Goal: Task Accomplishment & Management: Complete application form

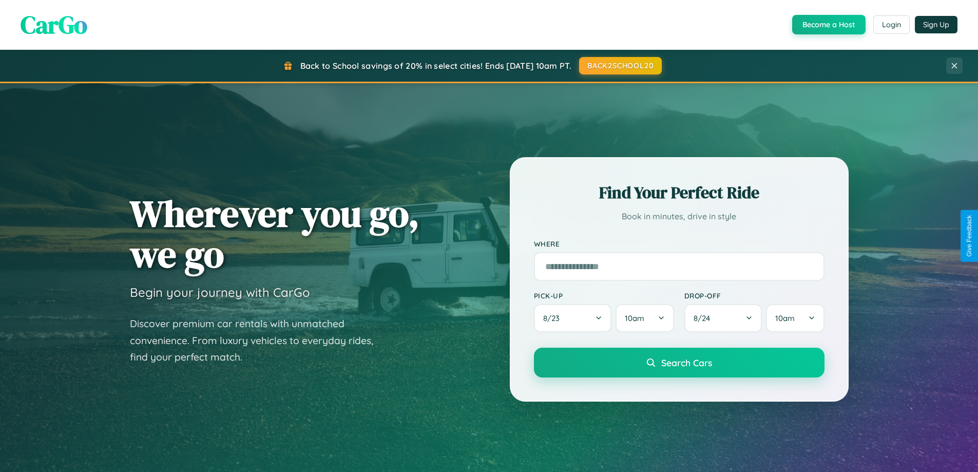
scroll to position [707, 0]
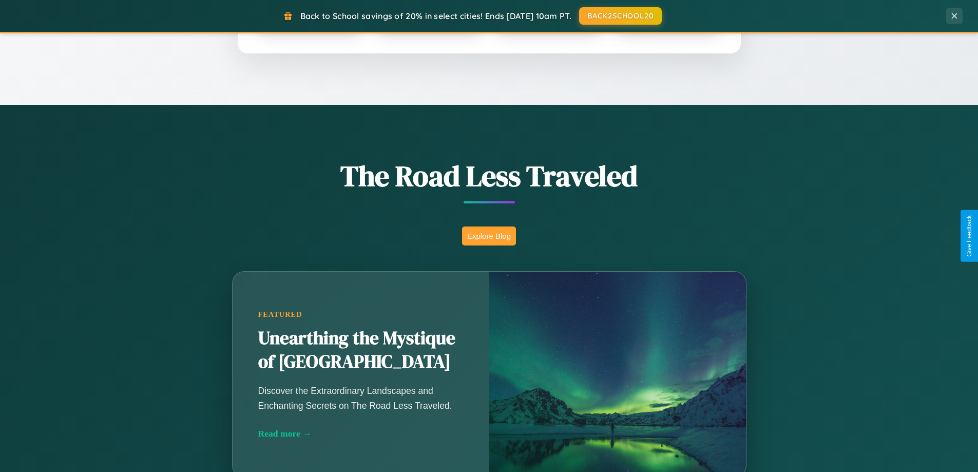
click at [489, 236] on button "Explore Blog" at bounding box center [489, 236] width 54 height 19
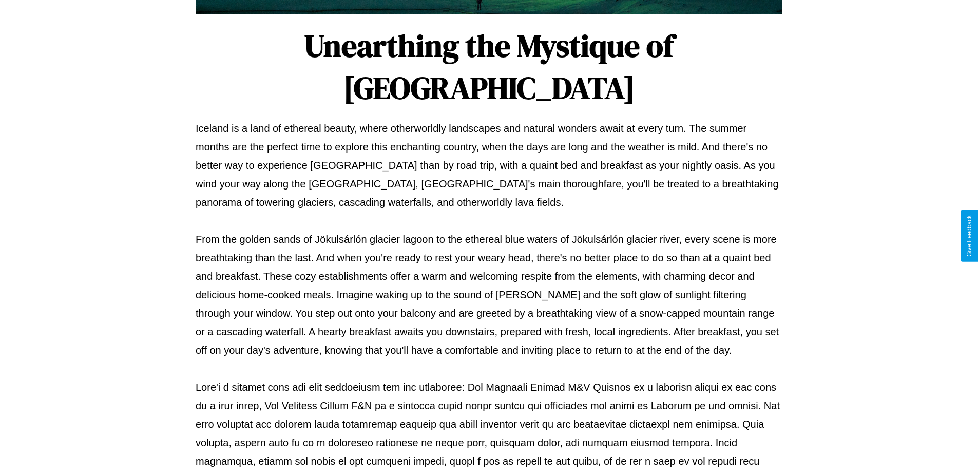
scroll to position [332, 0]
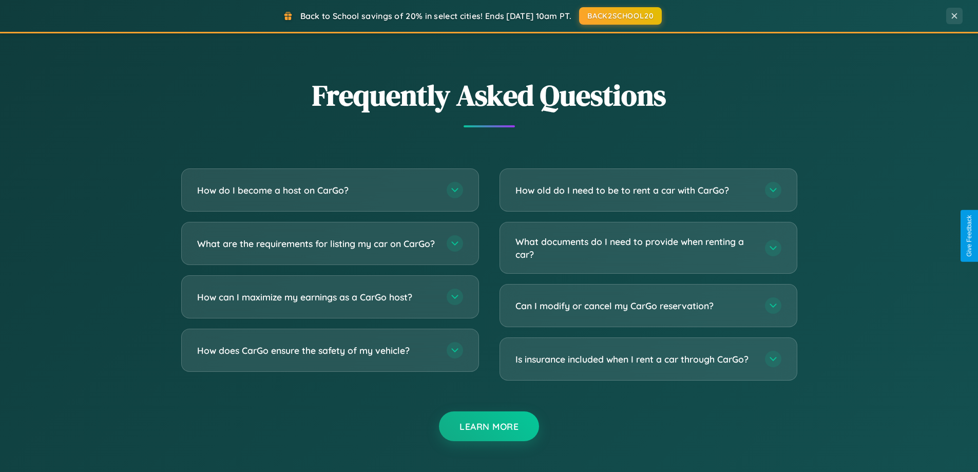
scroll to position [1977, 0]
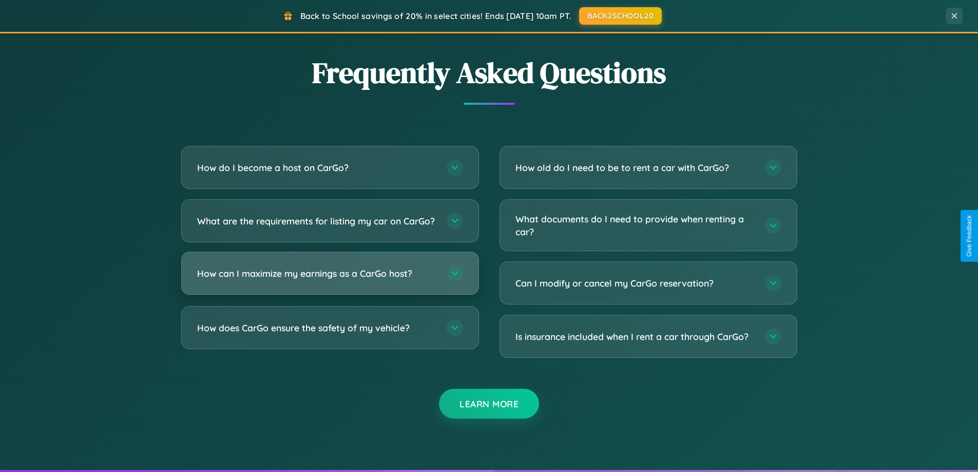
click at [330, 280] on h3 "How can I maximize my earnings as a CarGo host?" at bounding box center [316, 273] width 239 height 13
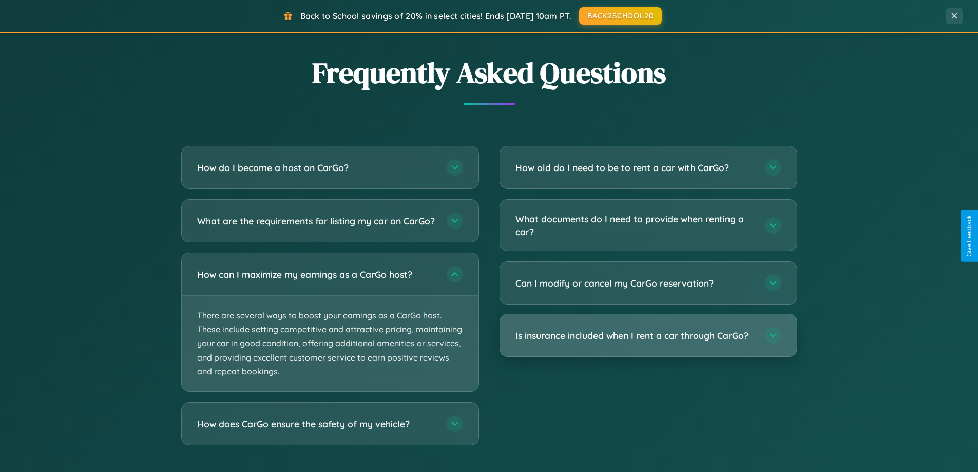
click at [648, 336] on h3 "Is insurance included when I rent a car through CarGo?" at bounding box center [635, 335] width 239 height 13
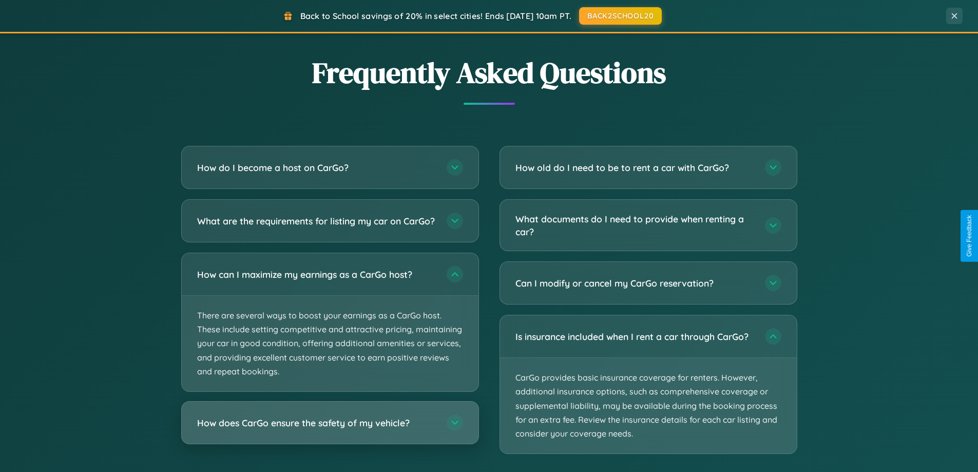
click at [330, 429] on h3 "How does CarGo ensure the safety of my vehicle?" at bounding box center [316, 423] width 239 height 13
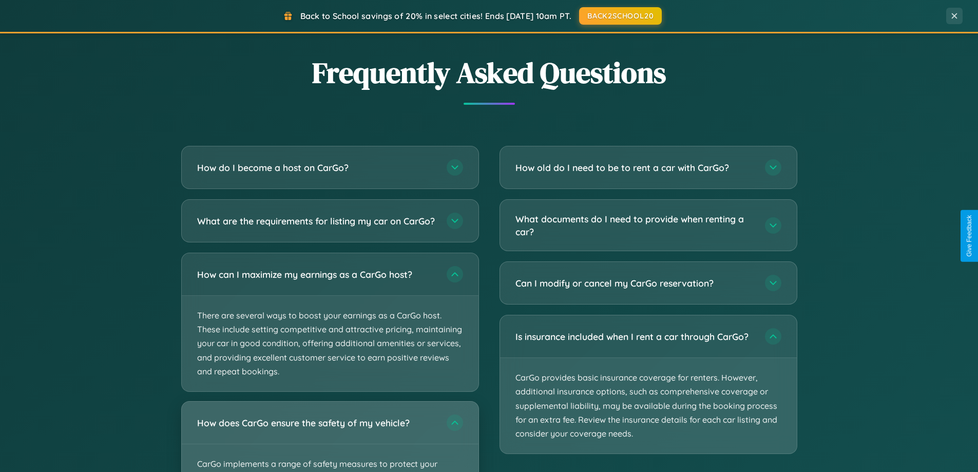
click at [330, 441] on div "How does CarGo ensure the safety of my vehicle?" at bounding box center [330, 423] width 297 height 42
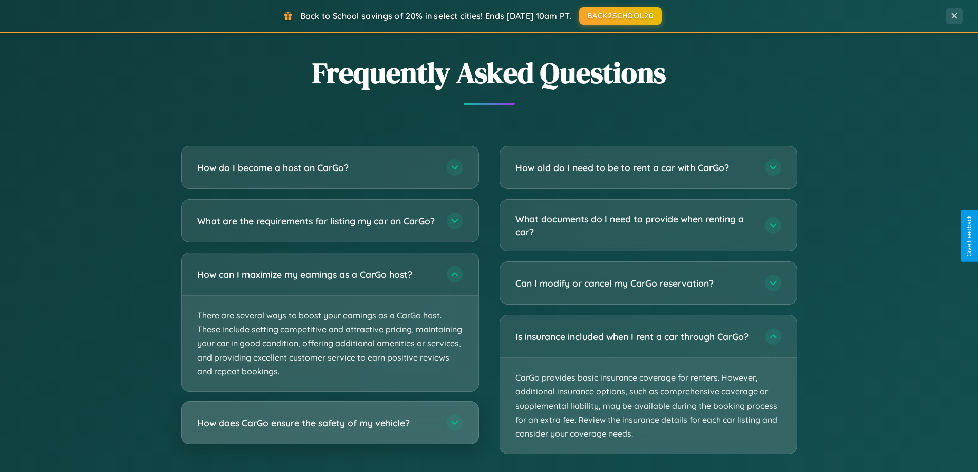
click at [330, 429] on h3 "How does CarGo ensure the safety of my vehicle?" at bounding box center [316, 423] width 239 height 13
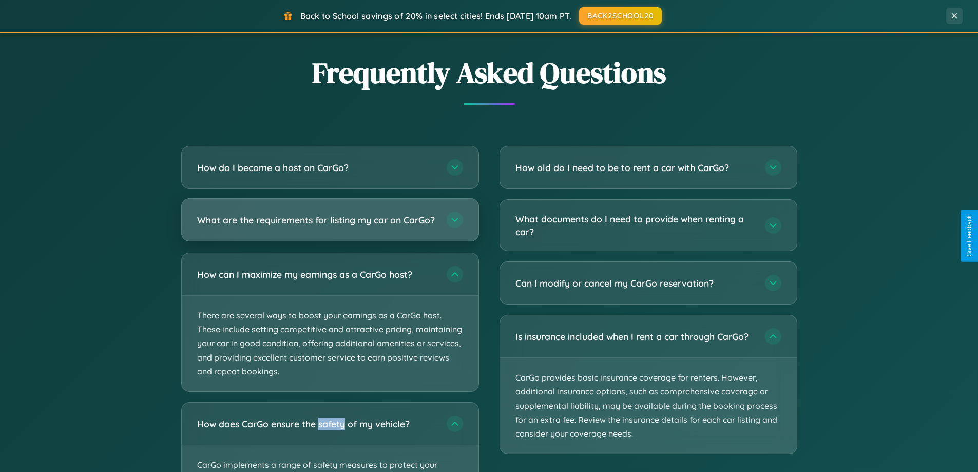
click at [330, 225] on h3 "What are the requirements for listing my car on CarGo?" at bounding box center [316, 220] width 239 height 13
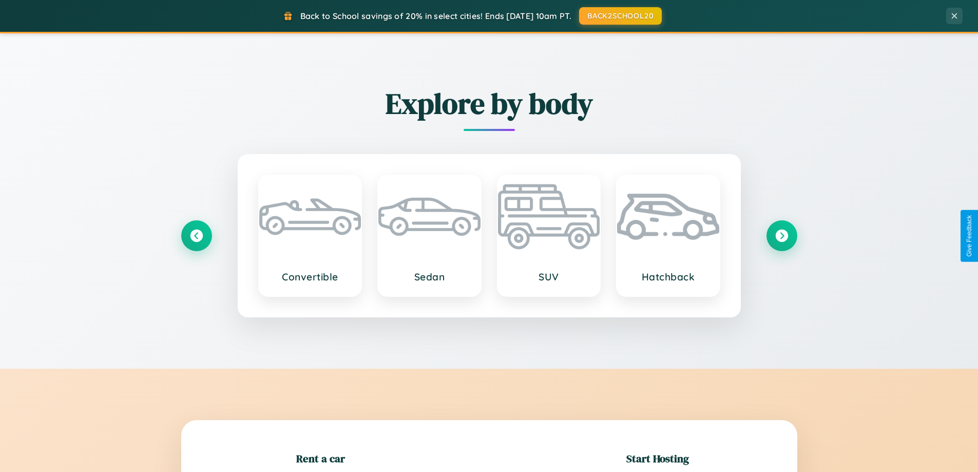
scroll to position [222, 0]
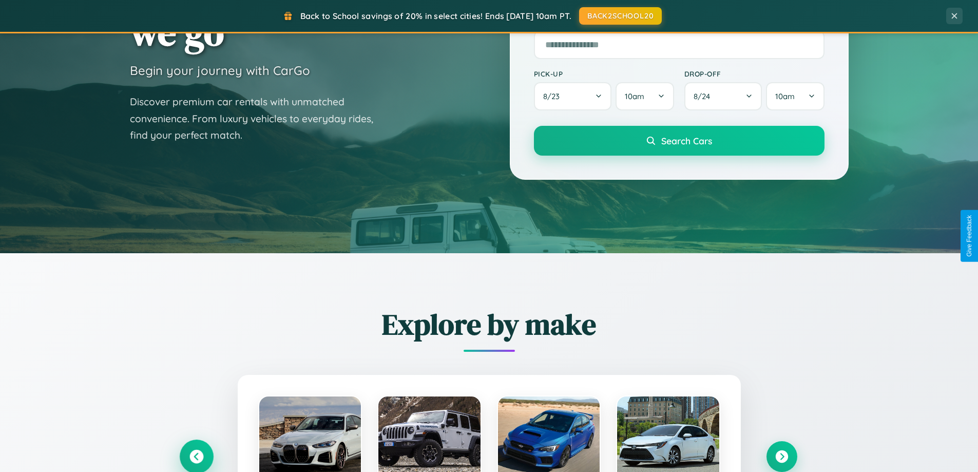
click at [196, 457] on icon at bounding box center [197, 457] width 14 height 14
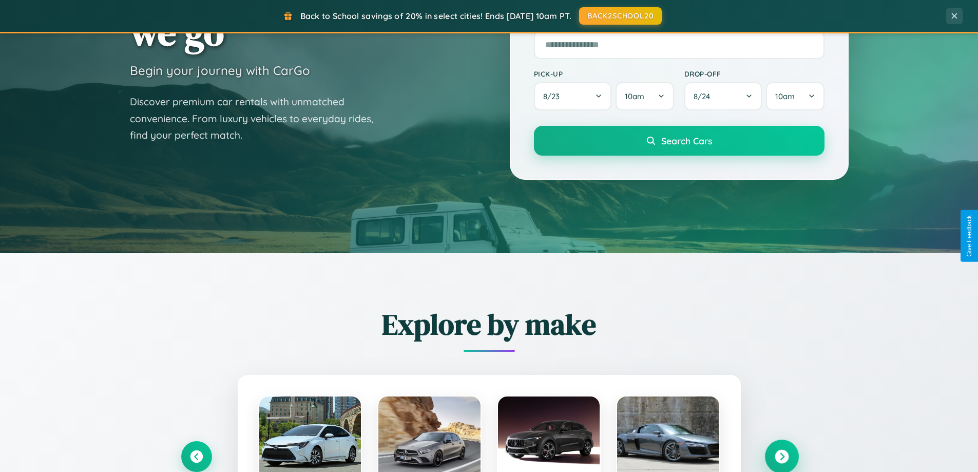
click at [782, 456] on icon at bounding box center [782, 457] width 14 height 14
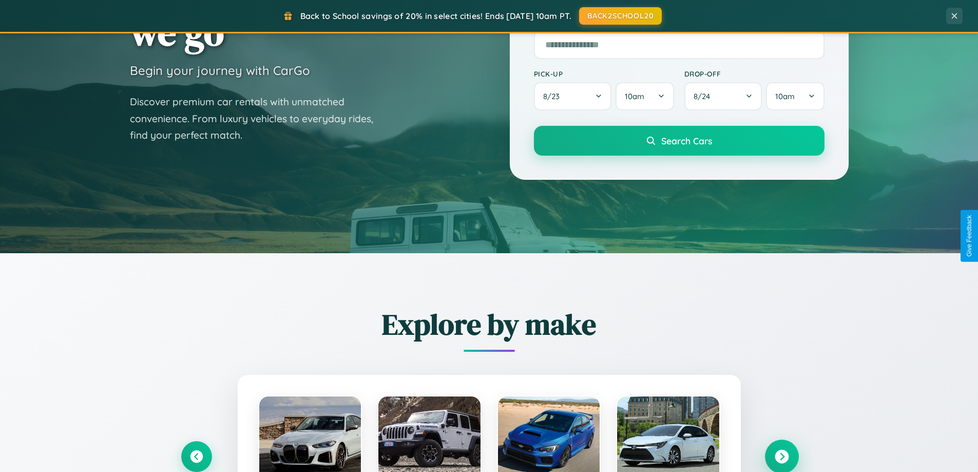
click at [782, 456] on icon at bounding box center [782, 457] width 14 height 14
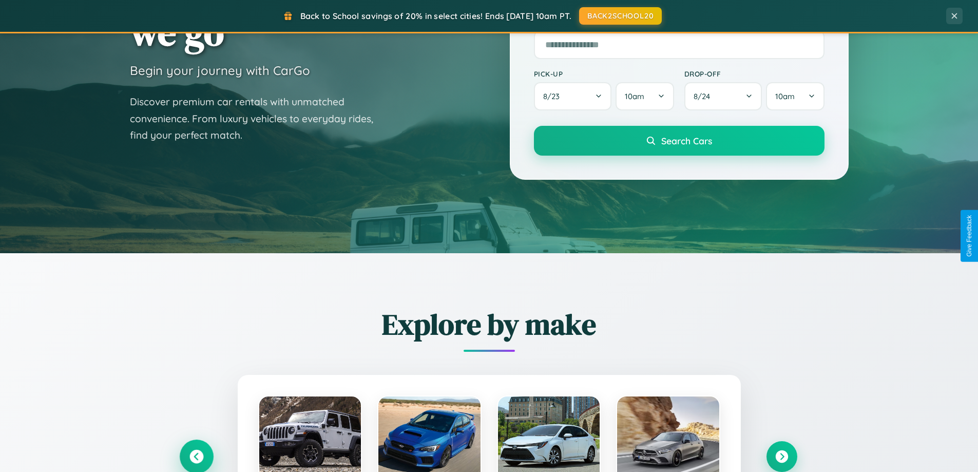
click at [196, 456] on icon at bounding box center [197, 457] width 14 height 14
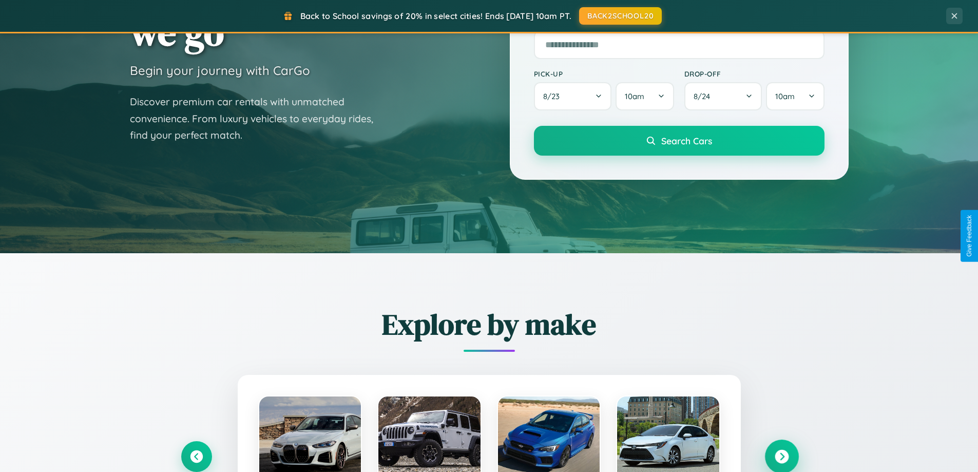
click at [782, 456] on icon at bounding box center [782, 457] width 14 height 14
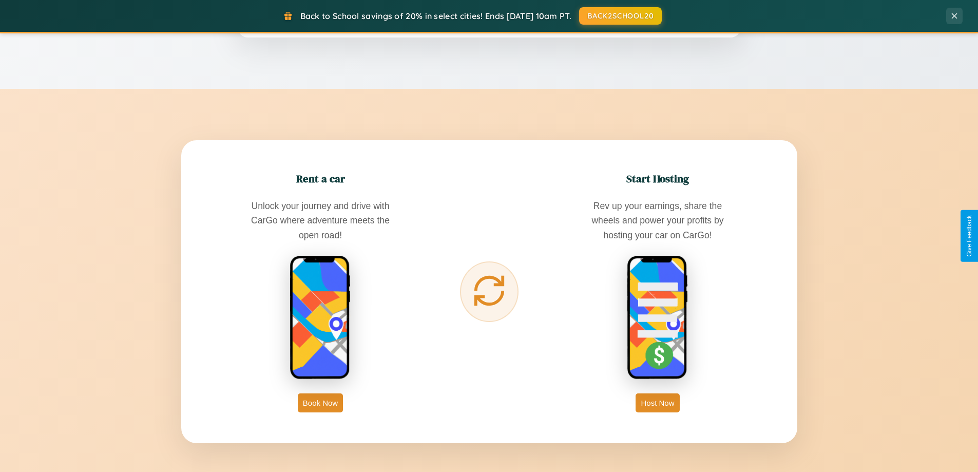
scroll to position [1650, 0]
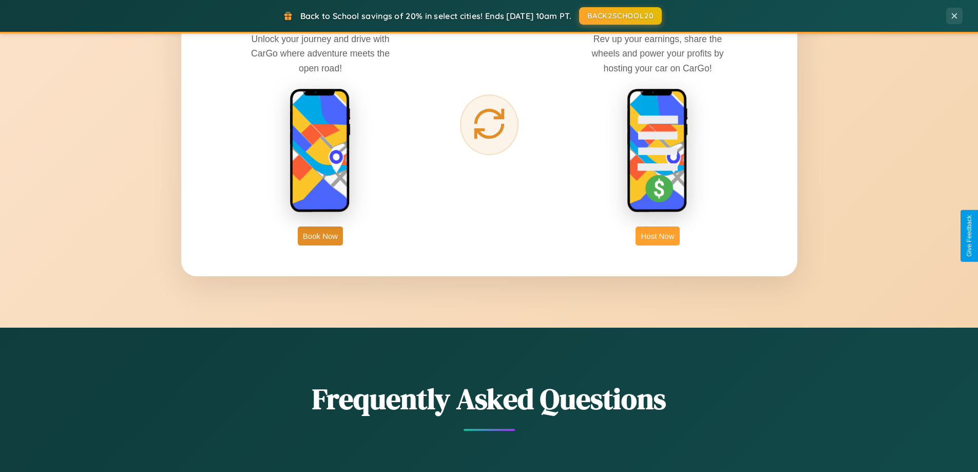
click at [658, 236] on button "Host Now" at bounding box center [658, 236] width 44 height 19
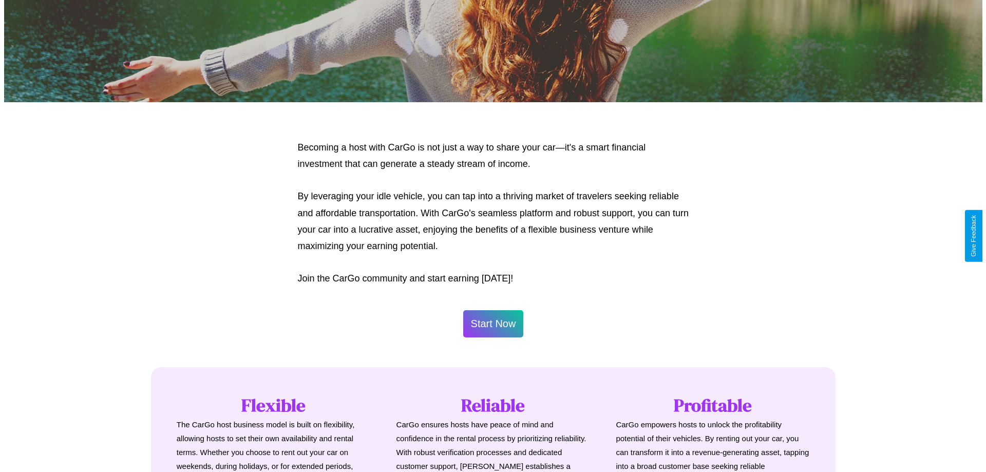
scroll to position [496, 0]
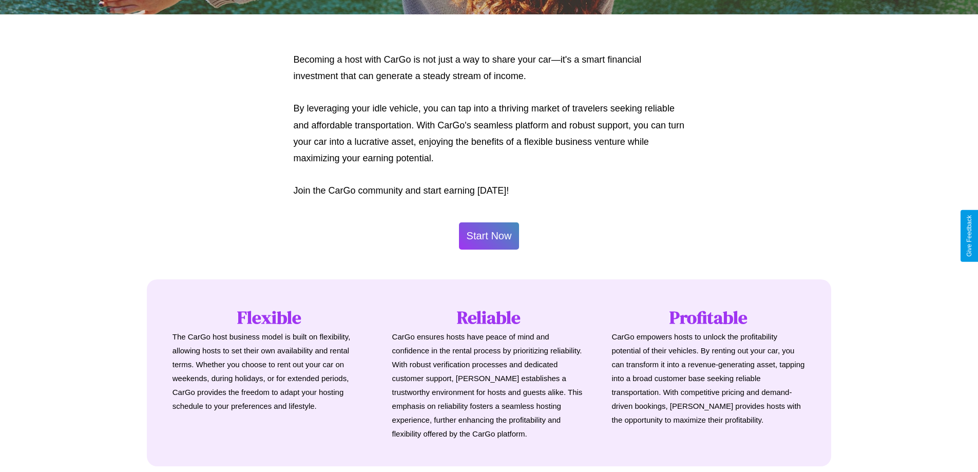
click at [489, 236] on button "Start Now" at bounding box center [489, 235] width 61 height 27
